Goal: Information Seeking & Learning: Learn about a topic

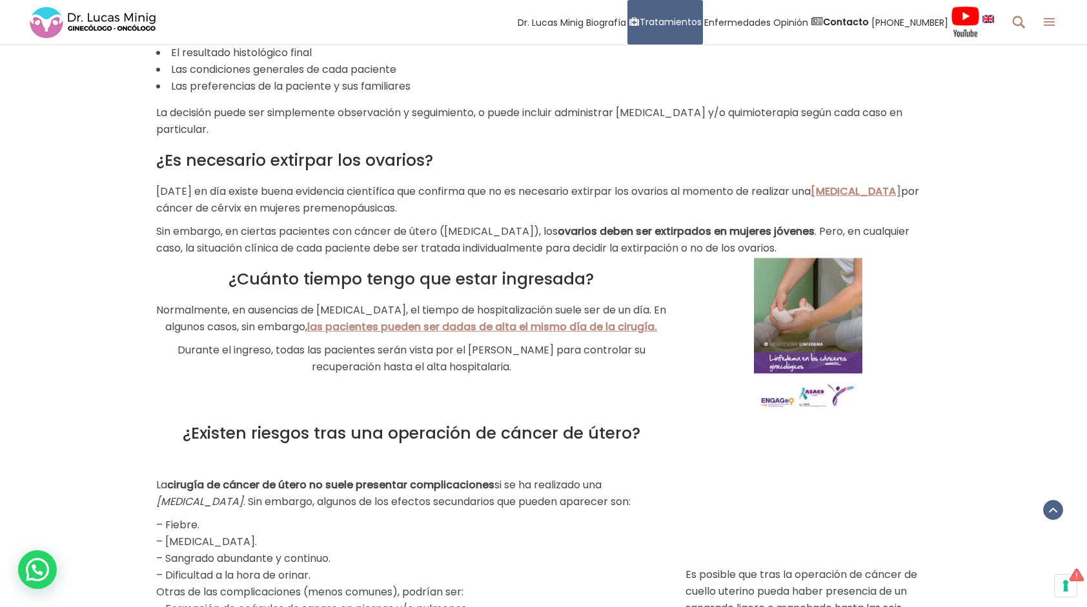
scroll to position [2269, 0]
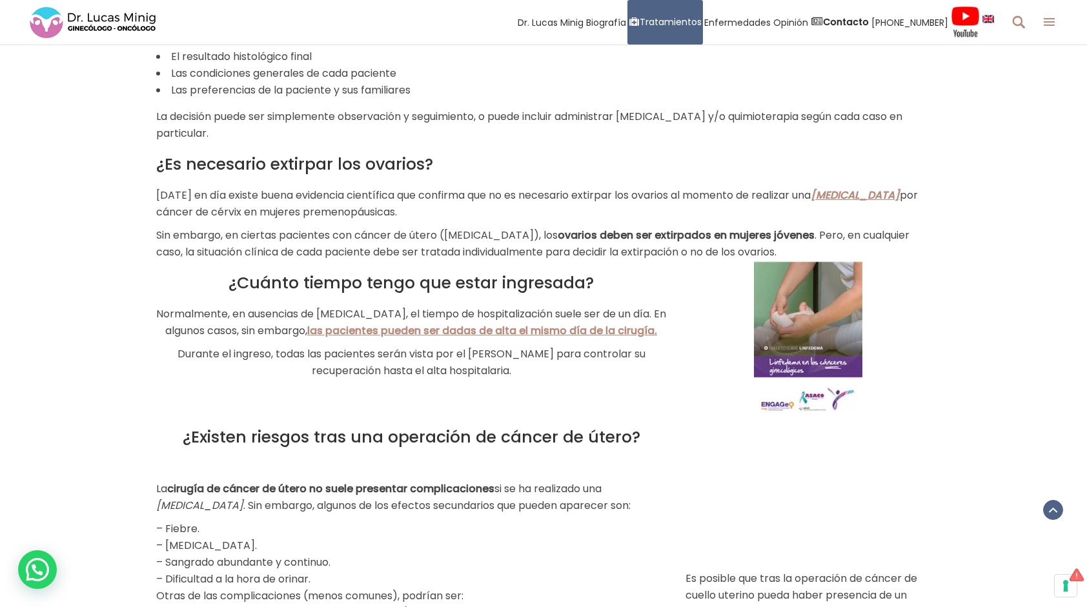
click at [852, 188] on link "[MEDICAL_DATA]" at bounding box center [854, 195] width 89 height 15
